Goal: Find contact information: Find contact information

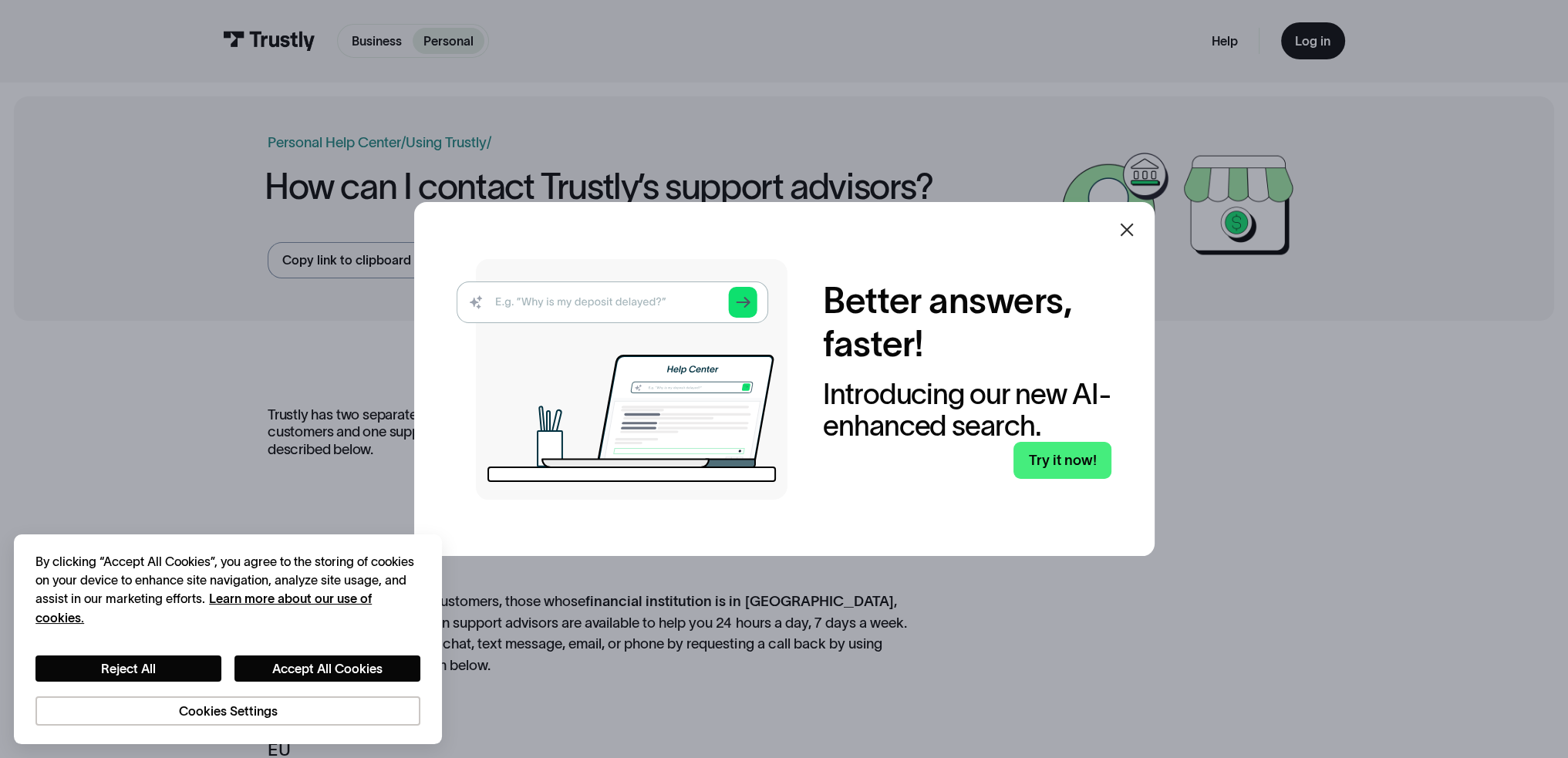
click at [1136, 239] on div at bounding box center [1127, 230] width 19 height 19
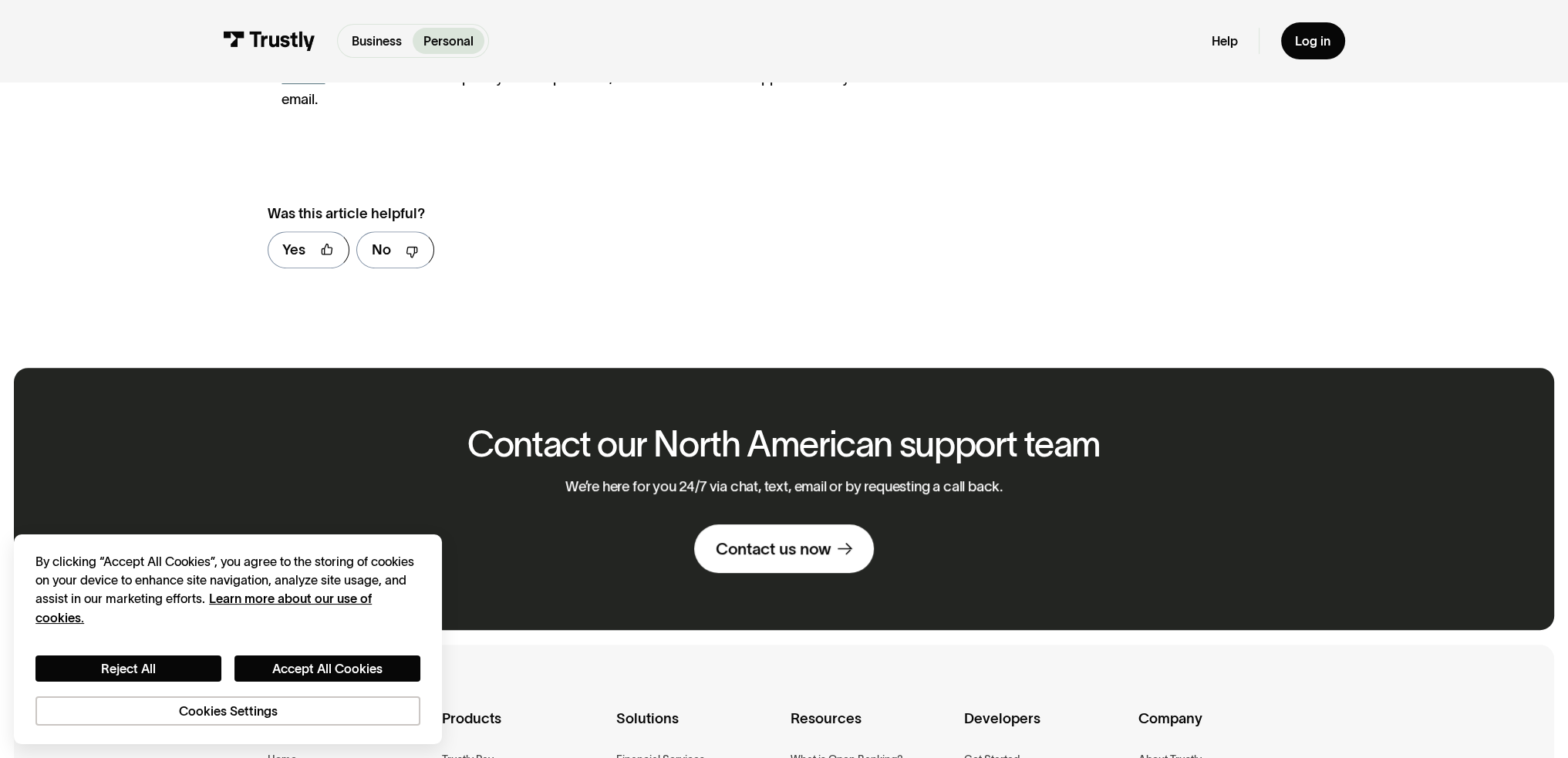
scroll to position [771, 0]
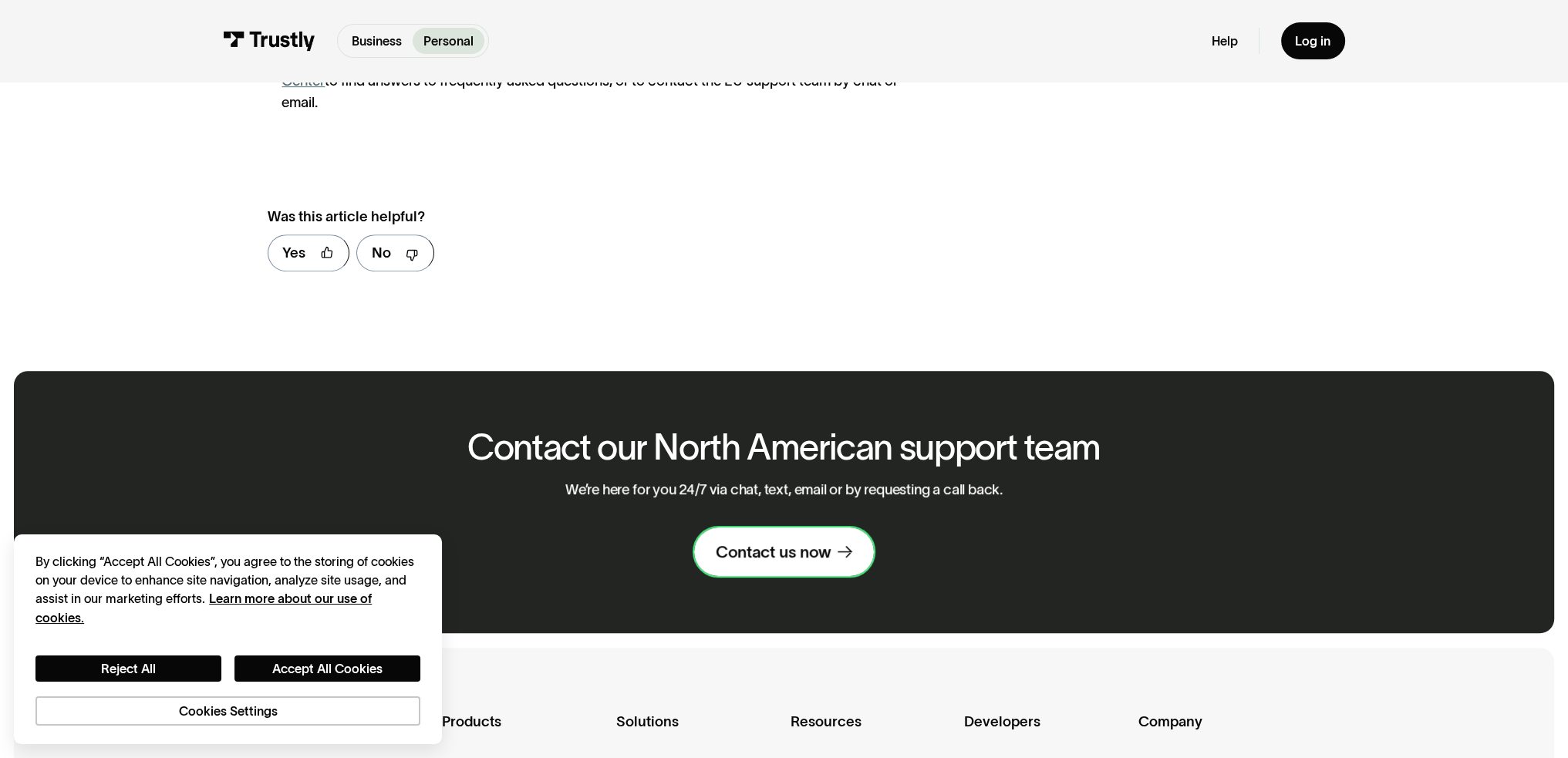
click at [779, 541] on div "Contact us now" at bounding box center [773, 551] width 115 height 21
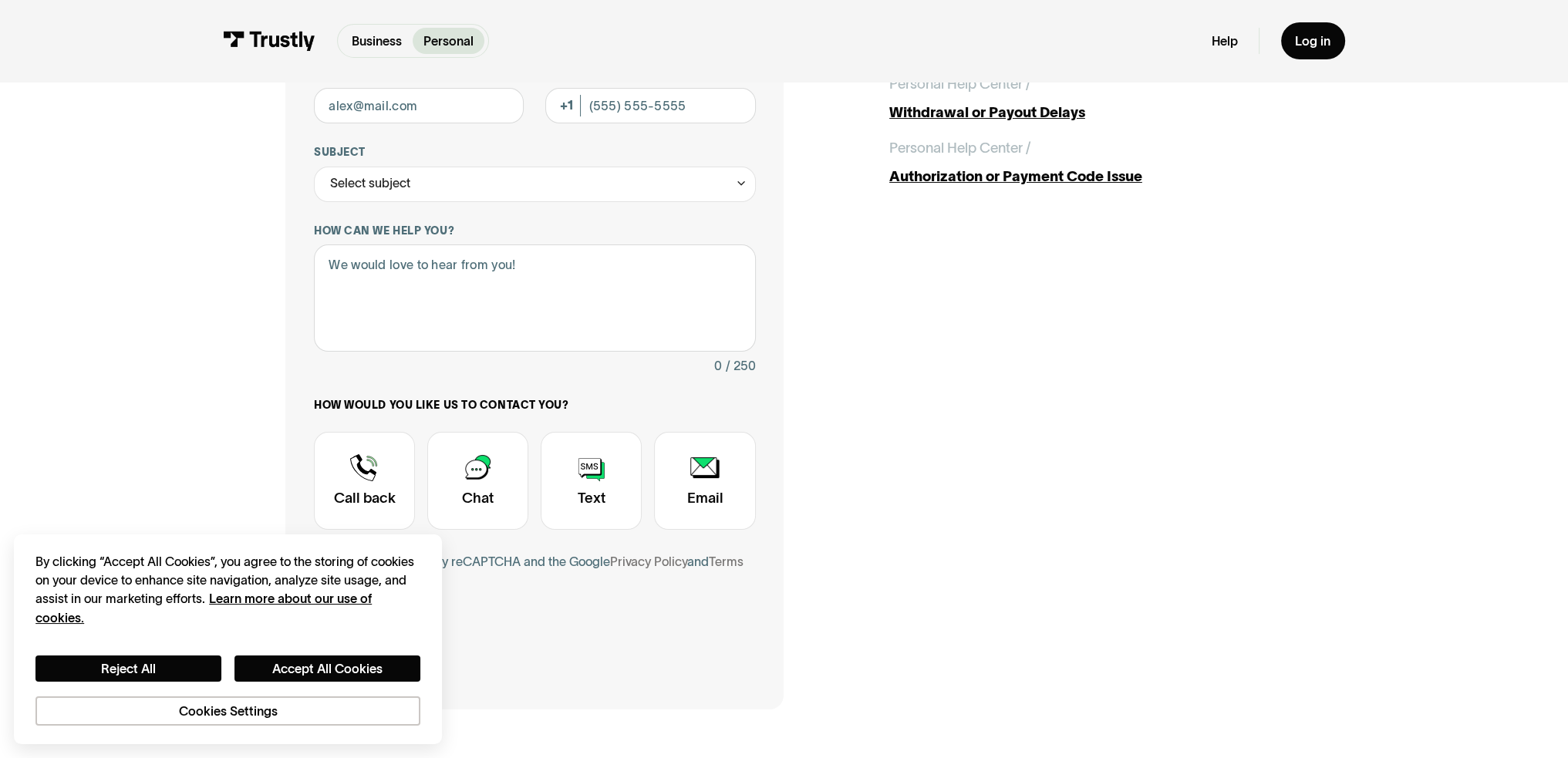
scroll to position [231, 0]
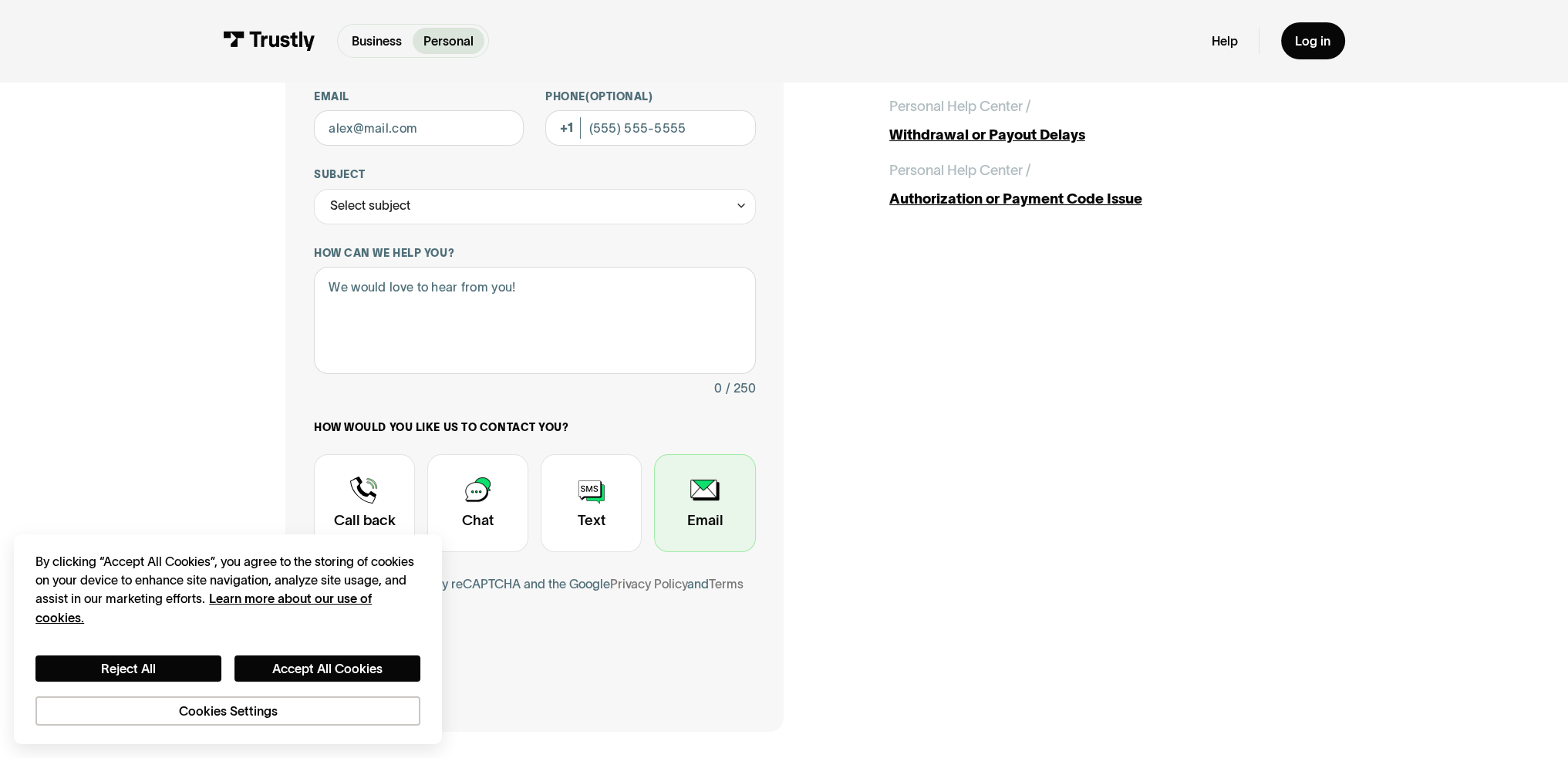
click at [714, 488] on div "Contact Trustly Support" at bounding box center [704, 504] width 101 height 99
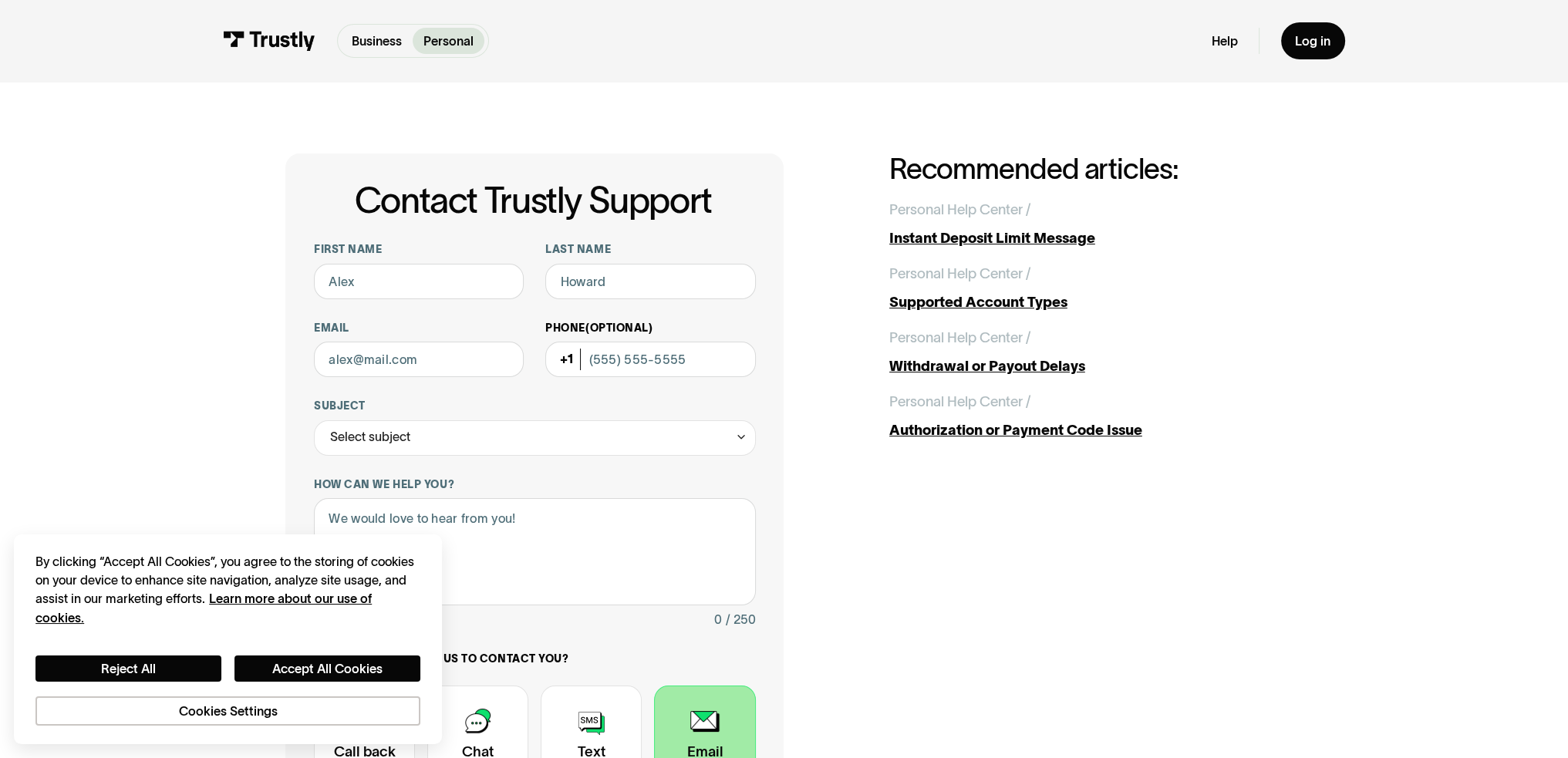
scroll to position [0, 0]
